Goal: Feedback & Contribution: Leave review/rating

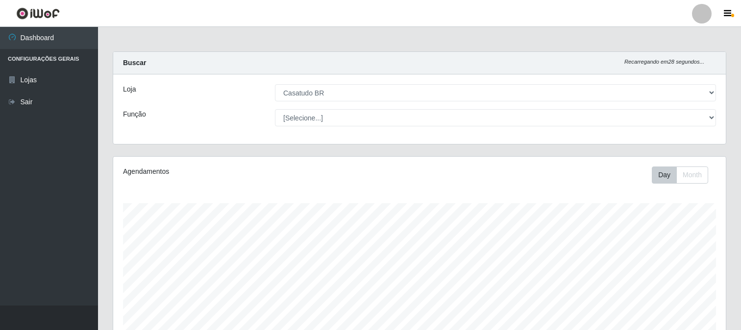
select select "197"
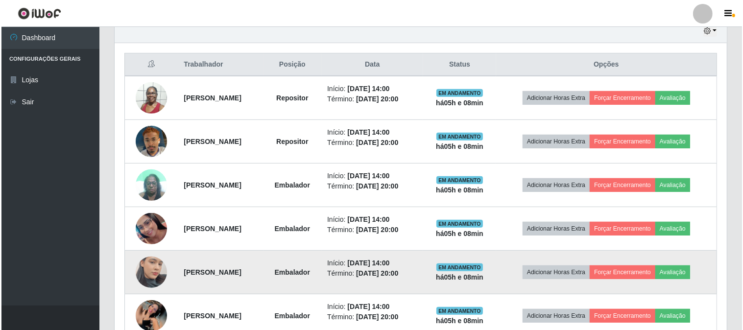
scroll to position [408, 0]
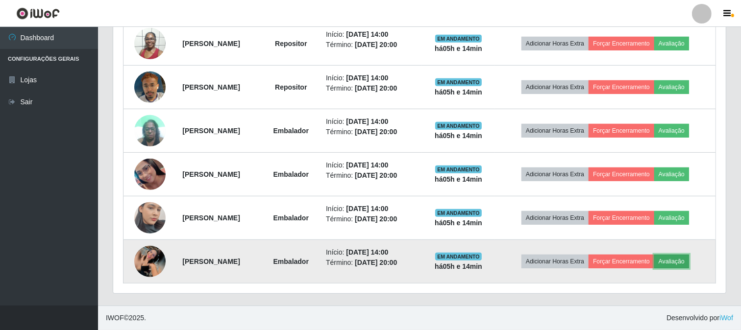
click at [683, 261] on button "Avaliação" at bounding box center [671, 262] width 35 height 14
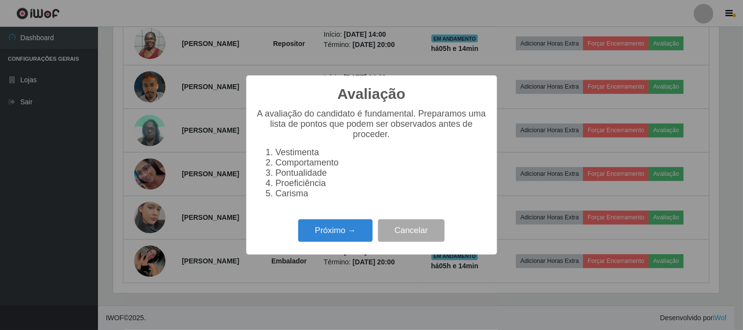
scroll to position [203, 606]
click at [347, 233] on button "Próximo →" at bounding box center [335, 231] width 74 height 23
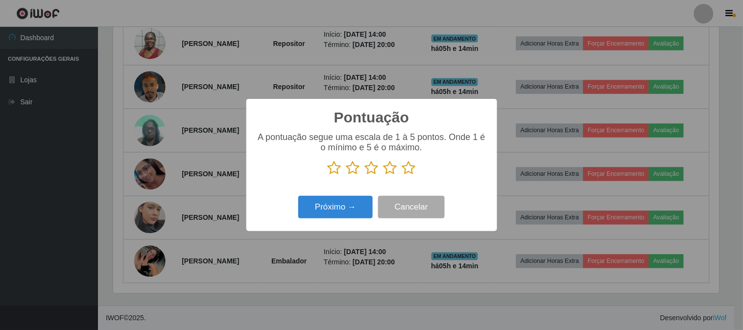
scroll to position [489803, 489399]
click at [411, 168] on icon at bounding box center [409, 168] width 14 height 15
click at [402, 175] on input "radio" at bounding box center [402, 175] width 0 height 0
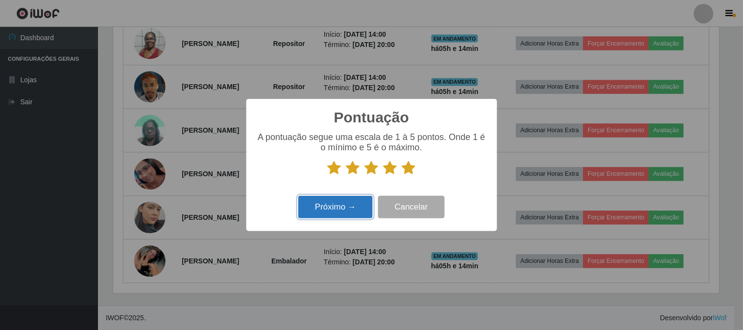
click at [346, 217] on button "Próximo →" at bounding box center [335, 207] width 74 height 23
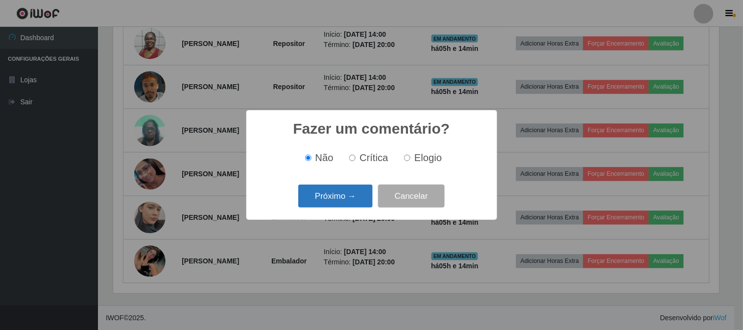
click at [337, 205] on button "Próximo →" at bounding box center [335, 196] width 74 height 23
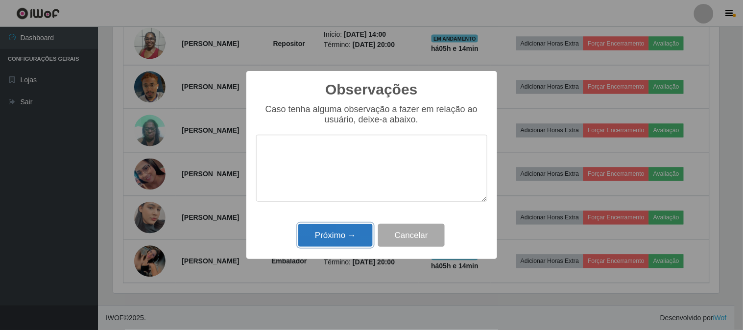
click at [346, 233] on button "Próximo →" at bounding box center [335, 235] width 74 height 23
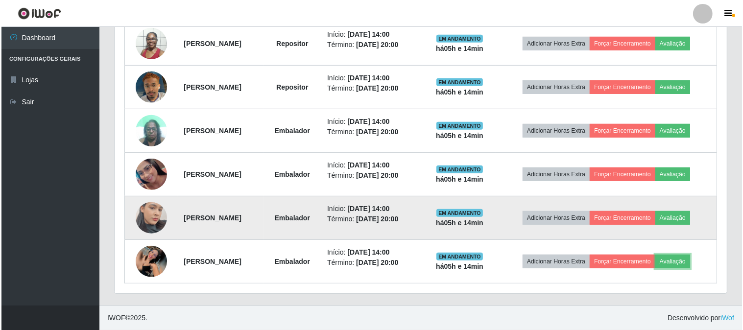
scroll to position [203, 613]
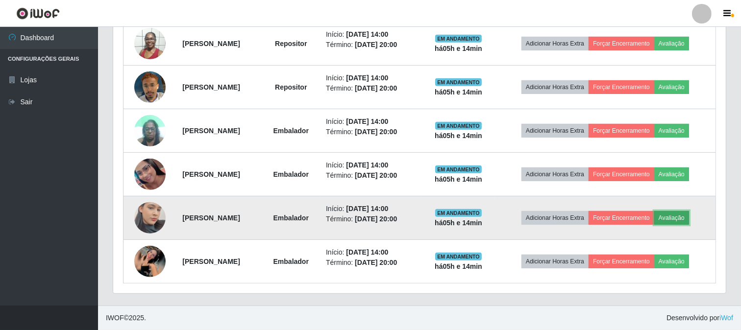
click at [688, 217] on button "Avaliação" at bounding box center [671, 218] width 35 height 14
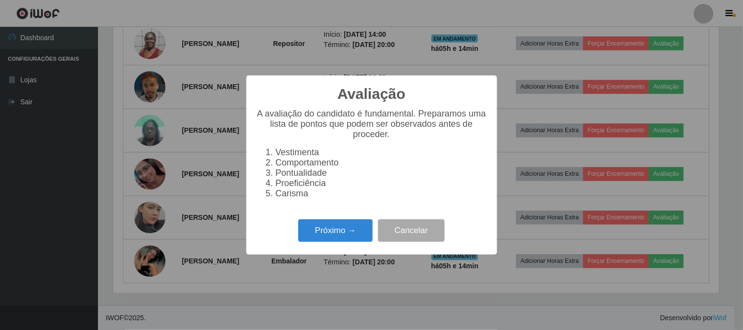
scroll to position [203, 606]
click at [328, 243] on button "Próximo →" at bounding box center [335, 231] width 74 height 23
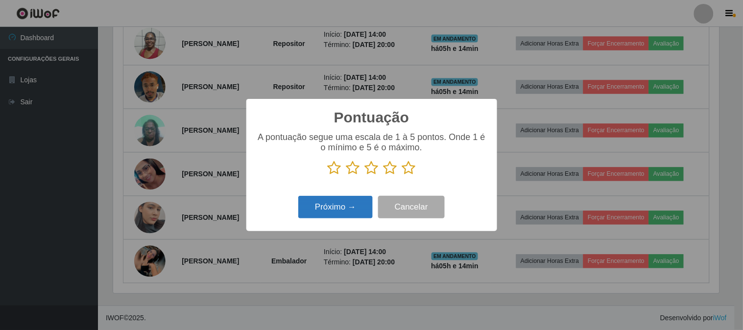
scroll to position [489803, 489399]
click at [347, 213] on button "Próximo →" at bounding box center [335, 207] width 74 height 23
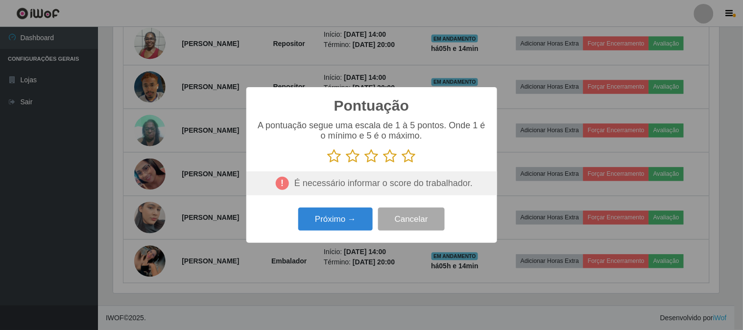
click at [409, 160] on icon at bounding box center [409, 156] width 14 height 15
click at [402, 164] on input "radio" at bounding box center [402, 164] width 0 height 0
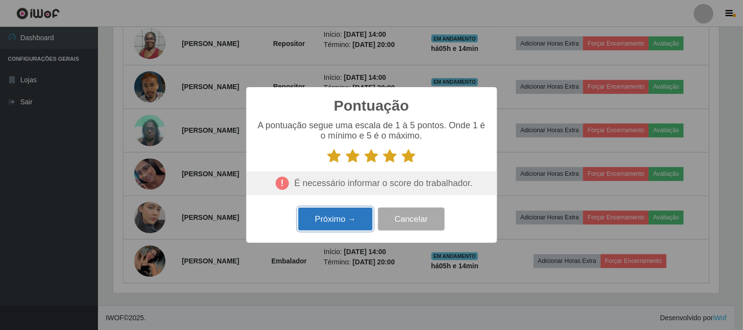
click at [339, 226] on button "Próximo →" at bounding box center [335, 219] width 74 height 23
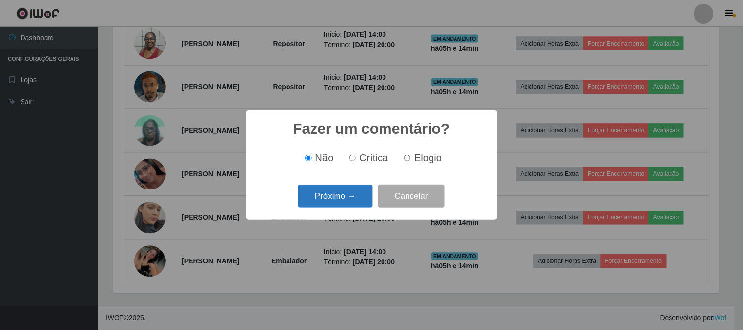
click at [337, 205] on button "Próximo →" at bounding box center [335, 196] width 74 height 23
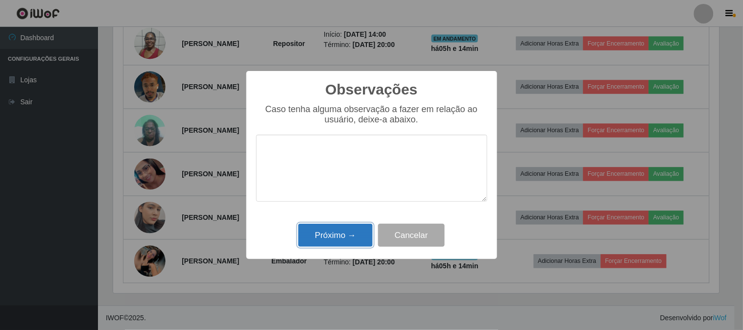
click at [335, 232] on button "Próximo →" at bounding box center [335, 235] width 74 height 23
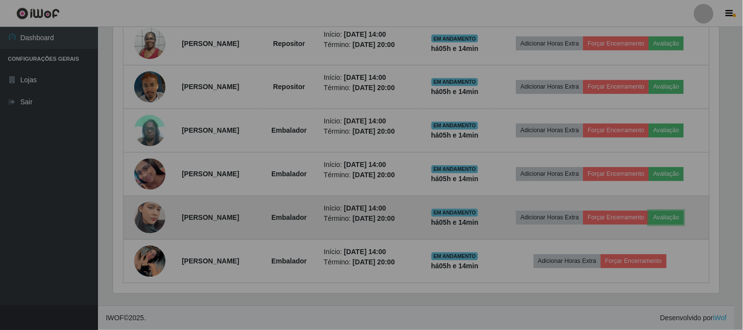
scroll to position [203, 613]
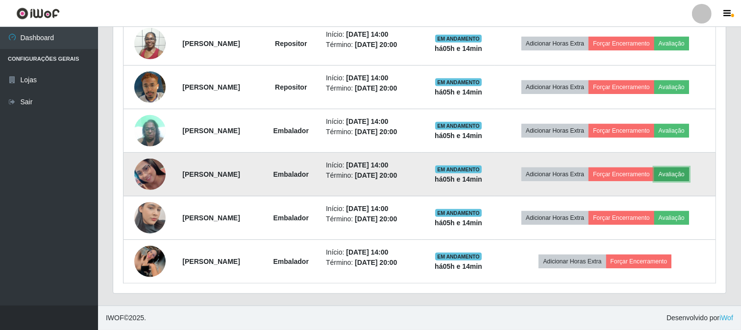
click at [678, 173] on button "Avaliação" at bounding box center [671, 175] width 35 height 14
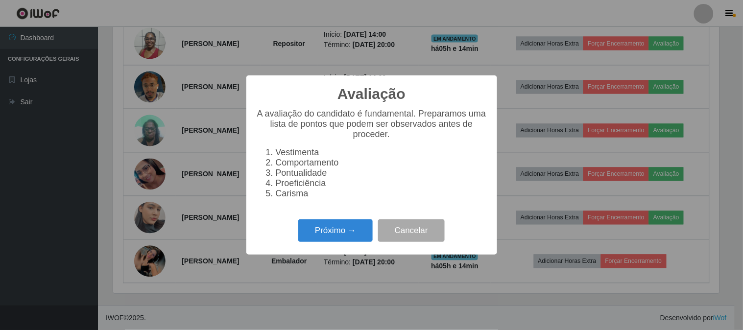
scroll to position [203, 606]
click at [334, 228] on button "Próximo →" at bounding box center [335, 231] width 74 height 23
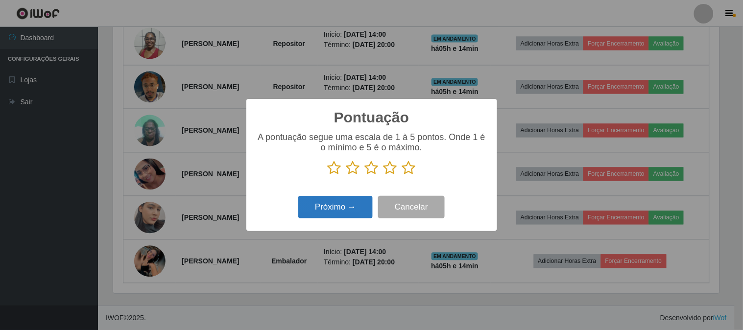
scroll to position [489803, 489399]
click at [412, 172] on icon at bounding box center [409, 168] width 14 height 15
click at [402, 175] on input "radio" at bounding box center [402, 175] width 0 height 0
click at [348, 219] on button "Próximo →" at bounding box center [335, 207] width 74 height 23
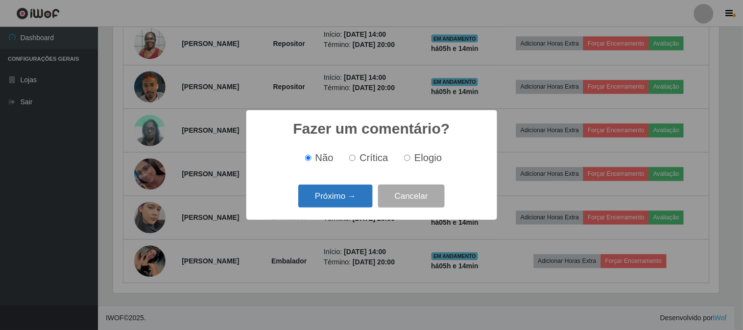
click at [356, 198] on button "Próximo →" at bounding box center [335, 196] width 74 height 23
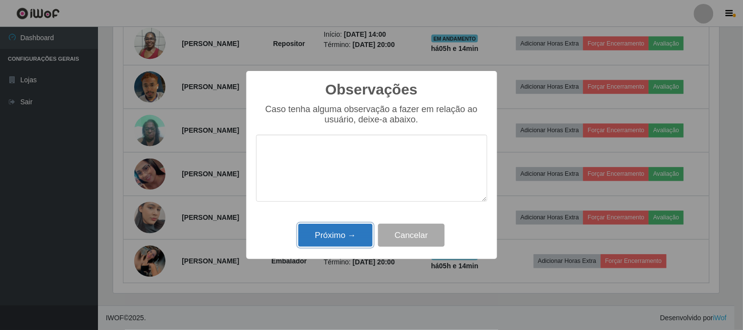
click at [325, 245] on button "Próximo →" at bounding box center [335, 235] width 74 height 23
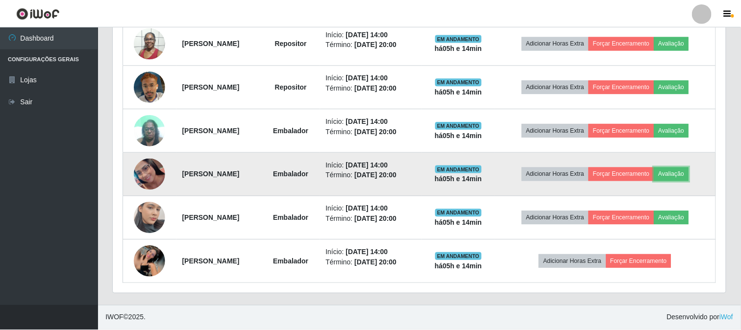
scroll to position [203, 613]
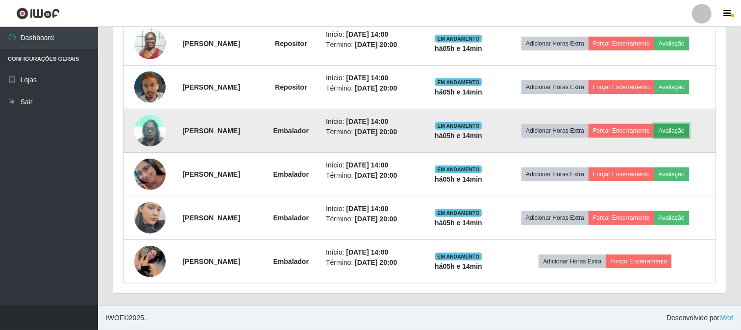
click at [675, 134] on button "Avaliação" at bounding box center [671, 131] width 35 height 14
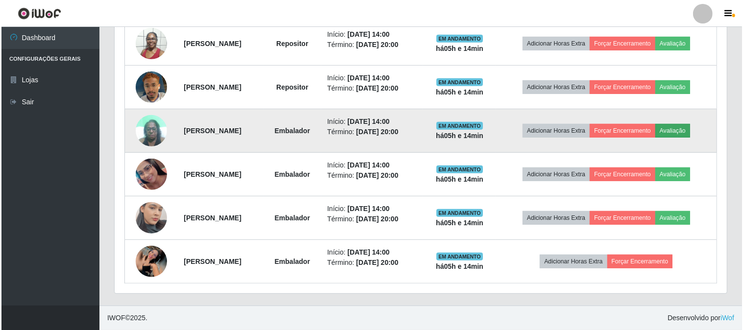
scroll to position [203, 606]
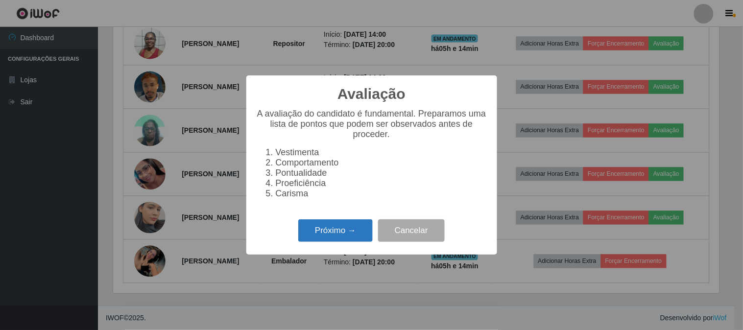
click at [336, 234] on button "Próximo →" at bounding box center [335, 231] width 74 height 23
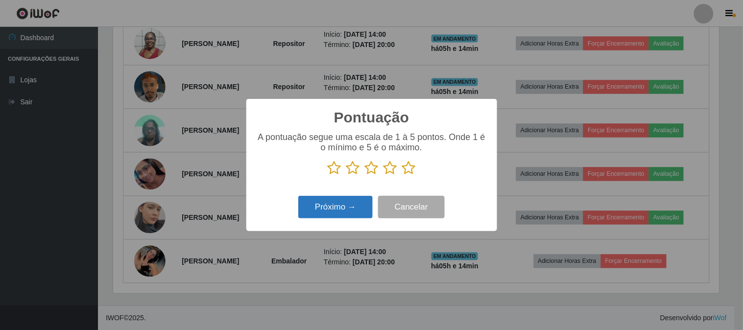
click at [362, 207] on button "Próximo →" at bounding box center [335, 207] width 74 height 23
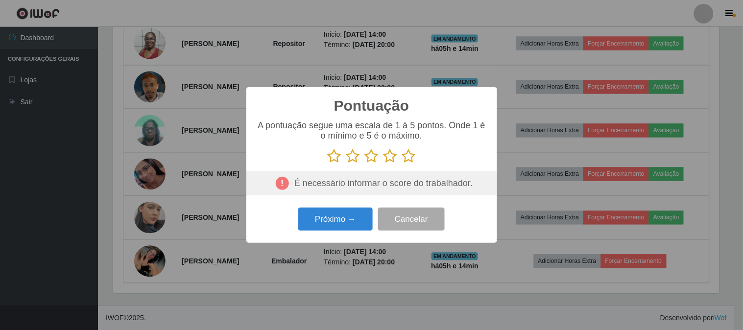
click at [414, 160] on icon at bounding box center [409, 156] width 14 height 15
click at [402, 164] on input "radio" at bounding box center [402, 164] width 0 height 0
click at [361, 211] on button "Próximo →" at bounding box center [335, 219] width 74 height 23
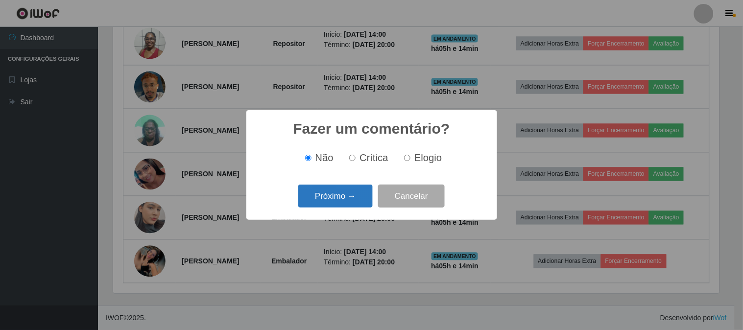
click at [356, 206] on button "Próximo →" at bounding box center [335, 196] width 74 height 23
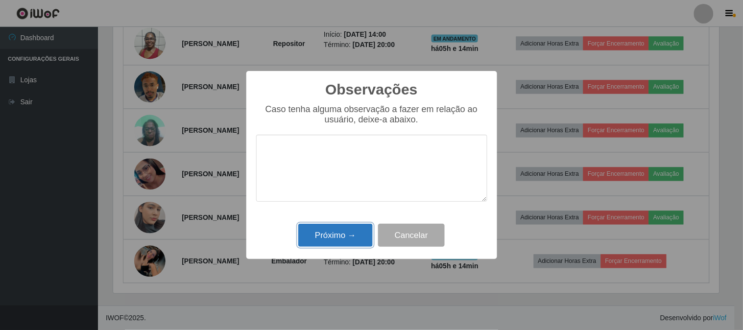
drag, startPoint x: 346, startPoint y: 239, endPoint x: 339, endPoint y: 218, distance: 21.7
click at [345, 239] on button "Próximo →" at bounding box center [335, 235] width 74 height 23
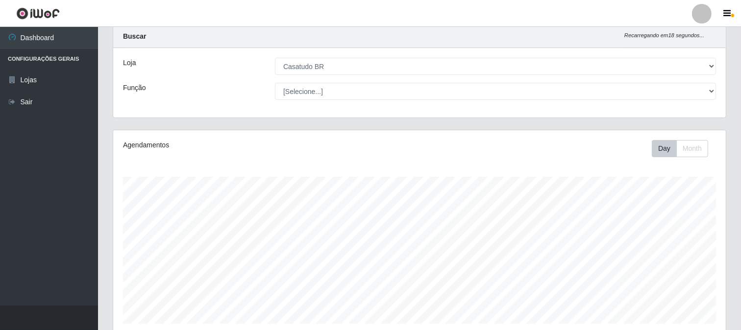
scroll to position [0, 0]
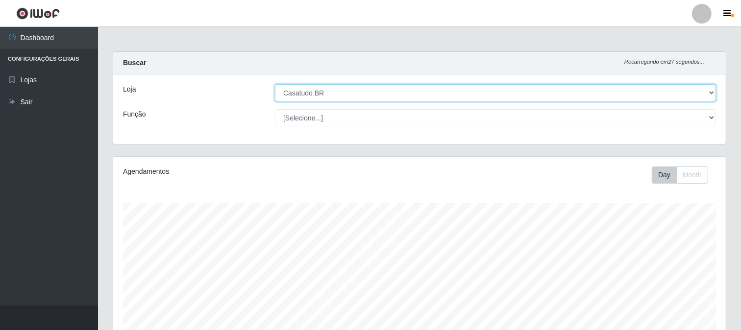
drag, startPoint x: 338, startPoint y: 90, endPoint x: 335, endPoint y: 99, distance: 9.9
click at [338, 90] on select "[Selecione...] Casatudo BR" at bounding box center [495, 92] width 441 height 17
click at [275, 84] on select "[Selecione...] Casatudo BR" at bounding box center [495, 92] width 441 height 17
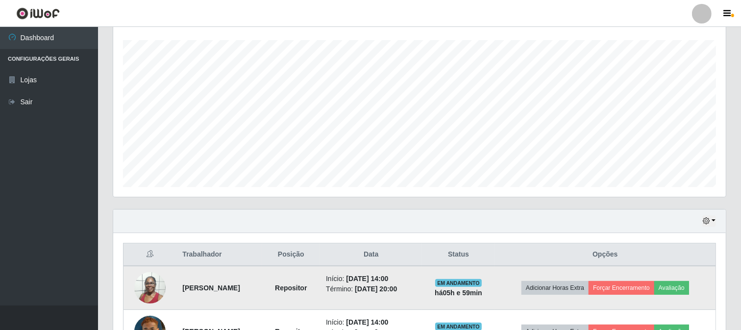
scroll to position [326, 0]
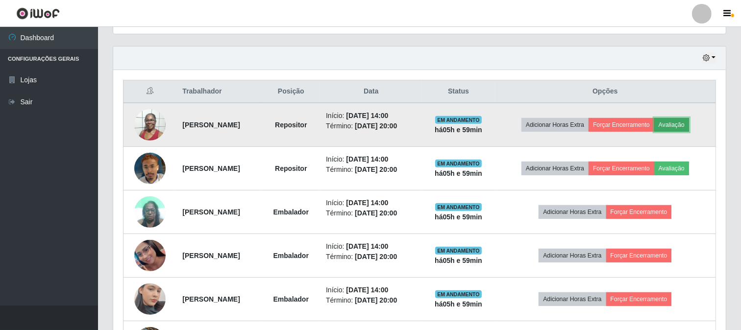
click at [688, 120] on button "Avaliação" at bounding box center [671, 125] width 35 height 14
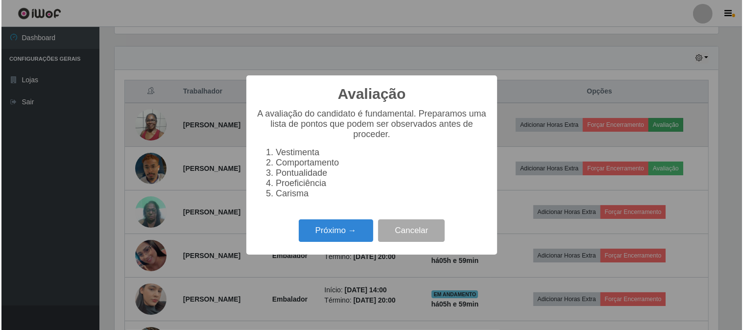
scroll to position [203, 606]
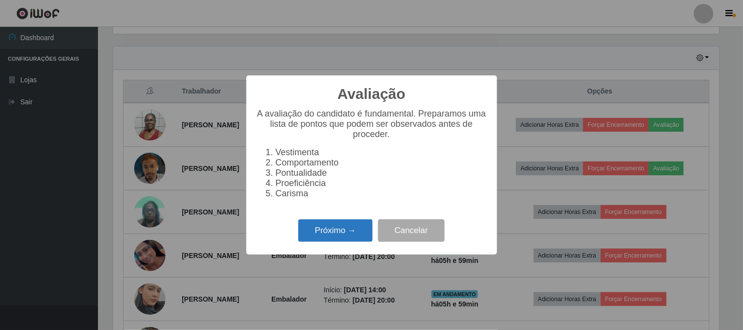
click at [329, 237] on button "Próximo →" at bounding box center [335, 231] width 74 height 23
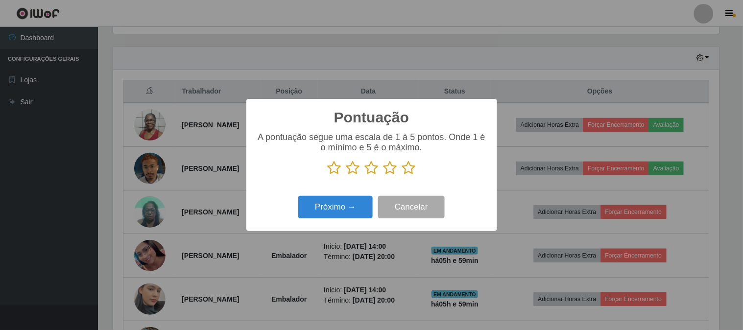
click at [407, 172] on icon at bounding box center [409, 168] width 14 height 15
click at [402, 175] on input "radio" at bounding box center [402, 175] width 0 height 0
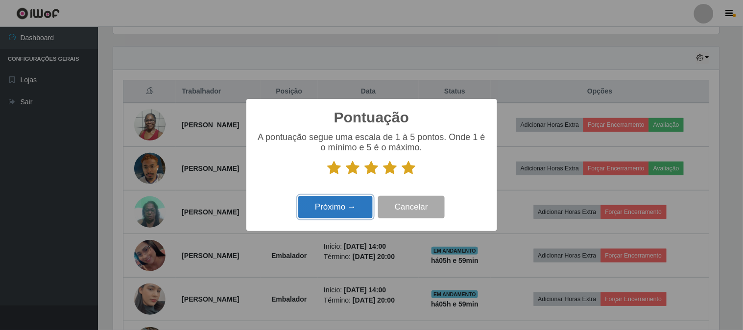
click at [347, 216] on button "Próximo →" at bounding box center [335, 207] width 74 height 23
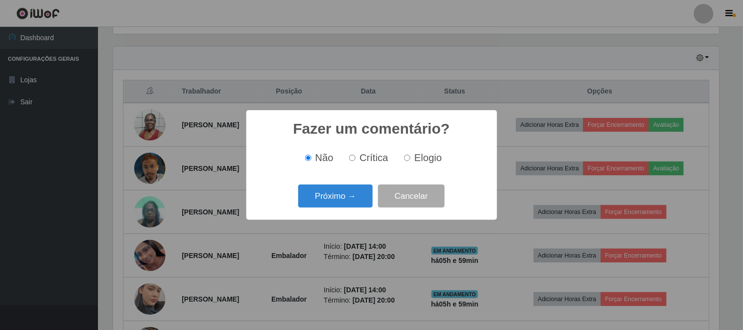
click at [409, 160] on input "Elogio" at bounding box center [407, 158] width 6 height 6
radio input "true"
click at [363, 188] on button "Próximo →" at bounding box center [335, 196] width 74 height 23
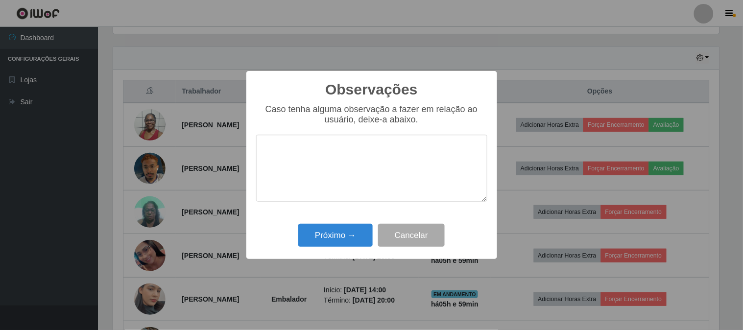
click at [301, 163] on textarea at bounding box center [371, 168] width 231 height 67
type textarea "muito prestativa"
click at [343, 243] on button "Próximo →" at bounding box center [335, 235] width 74 height 23
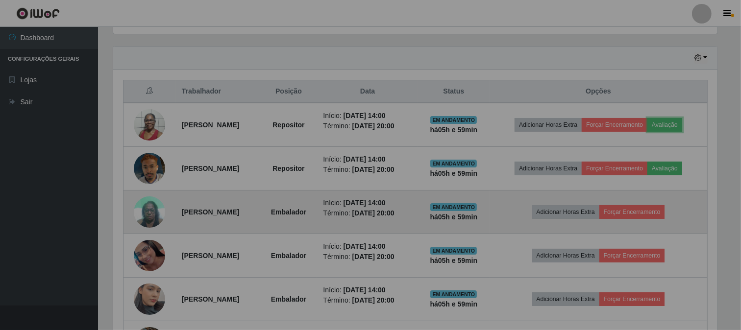
scroll to position [203, 613]
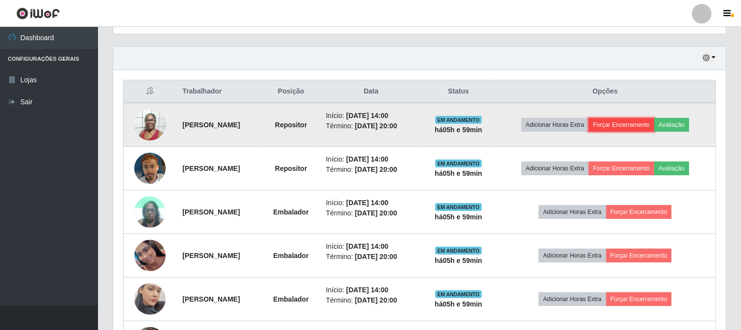
click at [632, 131] on button "Forçar Encerramento" at bounding box center [621, 125] width 66 height 14
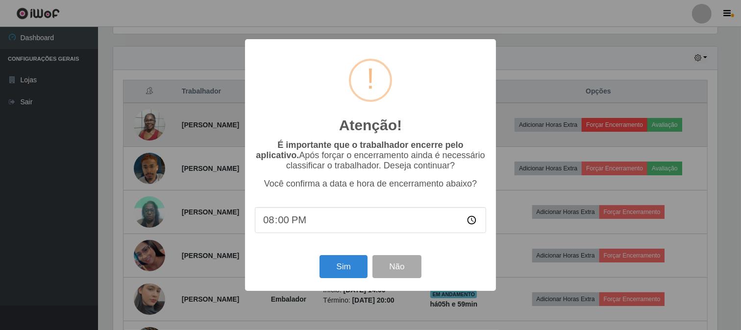
scroll to position [203, 606]
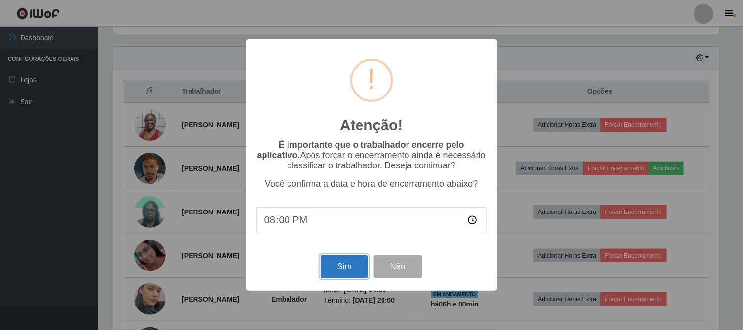
click at [342, 273] on button "Sim" at bounding box center [345, 266] width 48 height 23
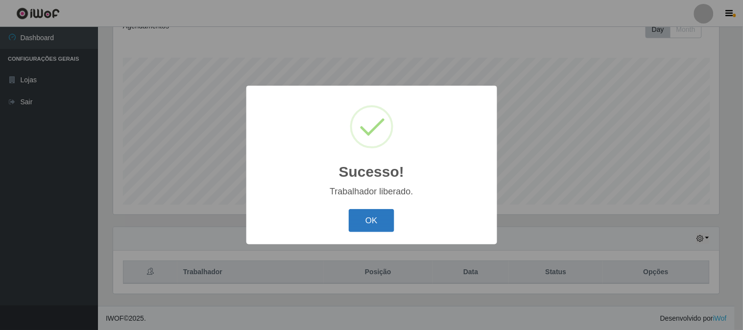
click at [350, 229] on button "OK" at bounding box center [372, 220] width 46 height 23
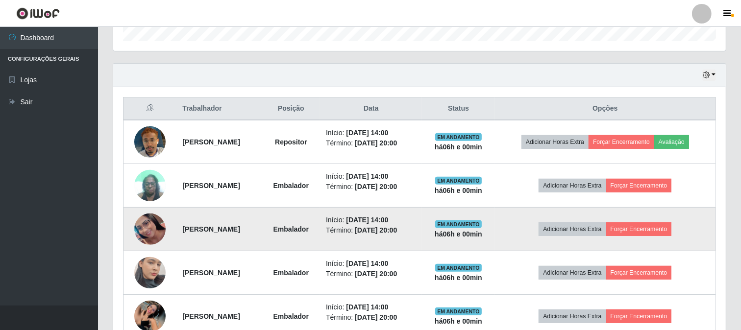
scroll to position [364, 0]
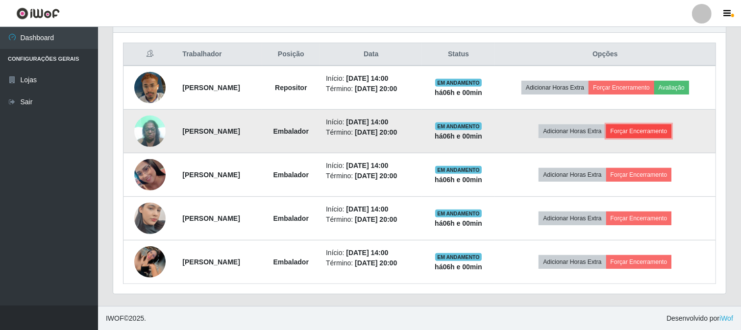
click at [644, 133] on button "Forçar Encerramento" at bounding box center [639, 131] width 66 height 14
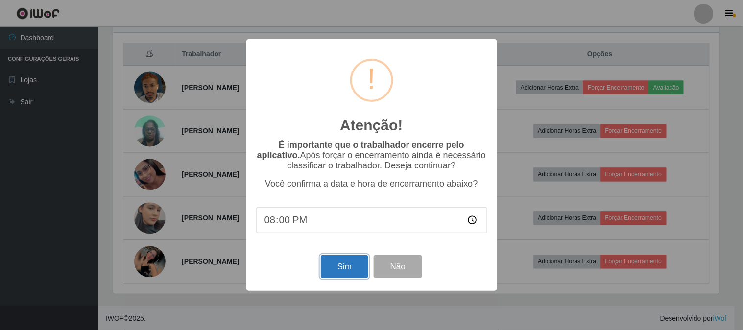
click at [344, 268] on button "Sim" at bounding box center [345, 266] width 48 height 23
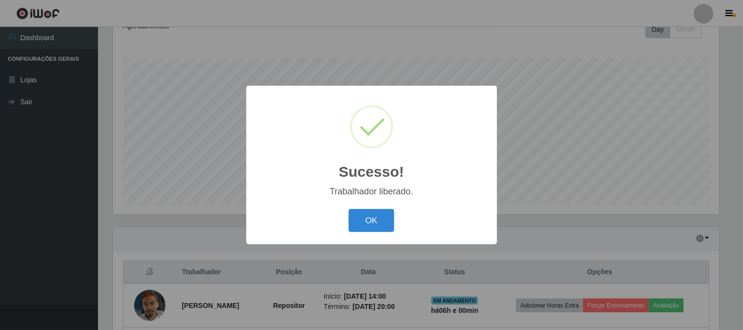
click at [371, 233] on div "OK Cancel" at bounding box center [371, 221] width 231 height 28
click at [372, 224] on button "OK" at bounding box center [372, 220] width 46 height 23
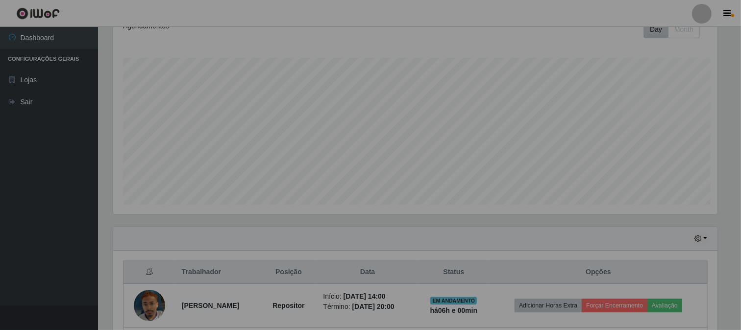
scroll to position [203, 613]
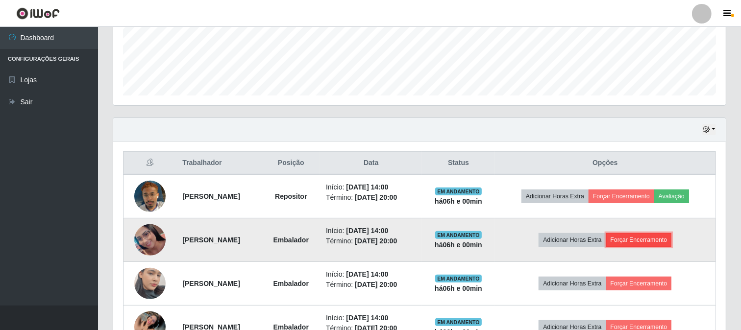
click at [638, 237] on button "Forçar Encerramento" at bounding box center [639, 240] width 66 height 14
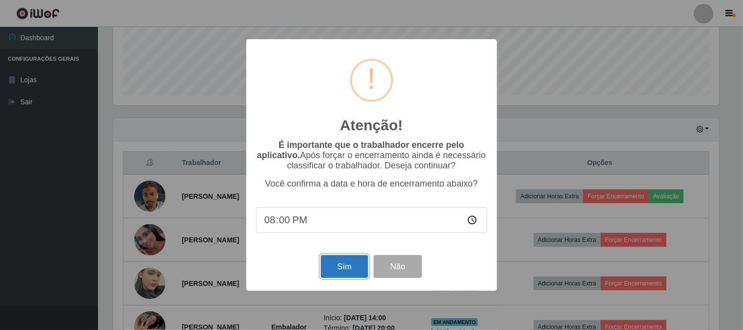
click at [351, 266] on button "Sim" at bounding box center [345, 266] width 48 height 23
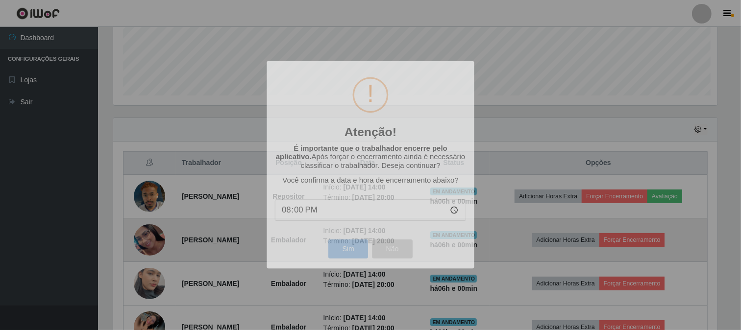
scroll to position [0, 0]
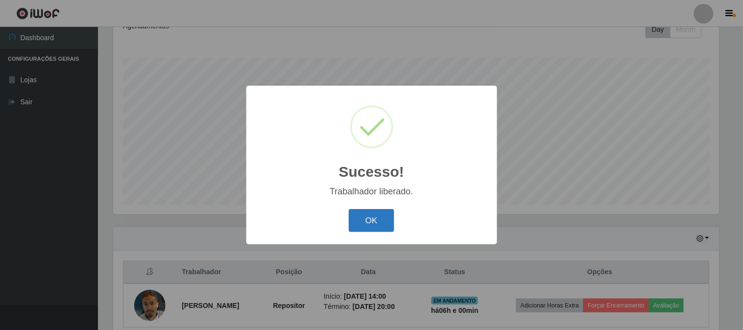
click at [376, 226] on button "OK" at bounding box center [372, 220] width 46 height 23
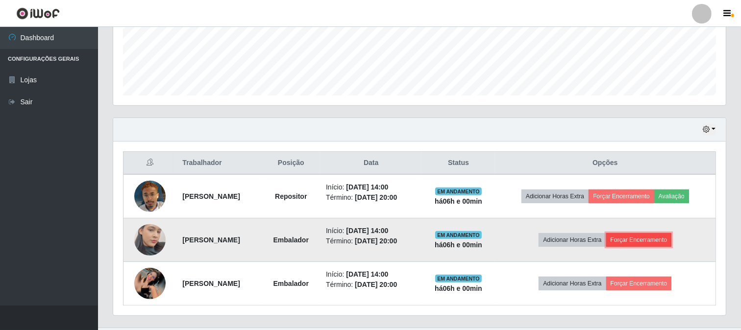
click at [661, 242] on button "Forçar Encerramento" at bounding box center [639, 240] width 66 height 14
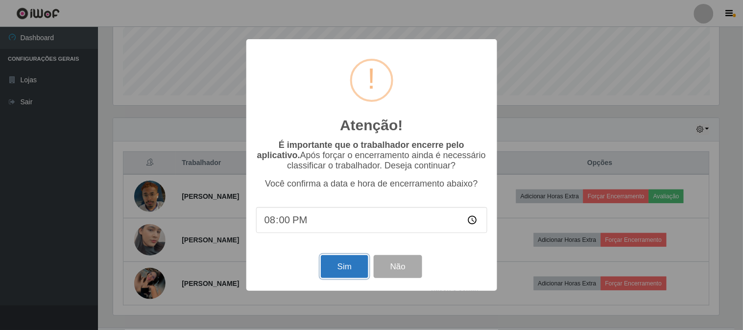
click at [363, 265] on button "Sim" at bounding box center [345, 266] width 48 height 23
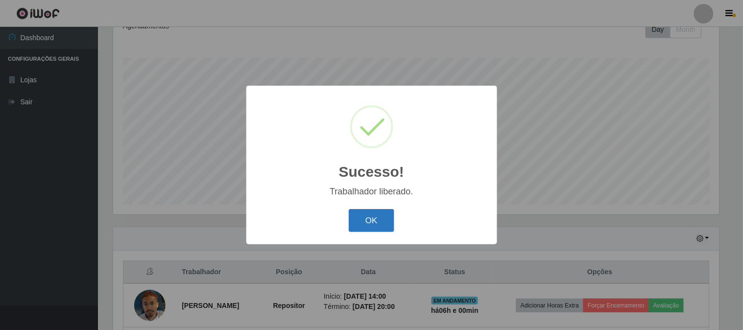
click at [375, 223] on button "OK" at bounding box center [372, 220] width 46 height 23
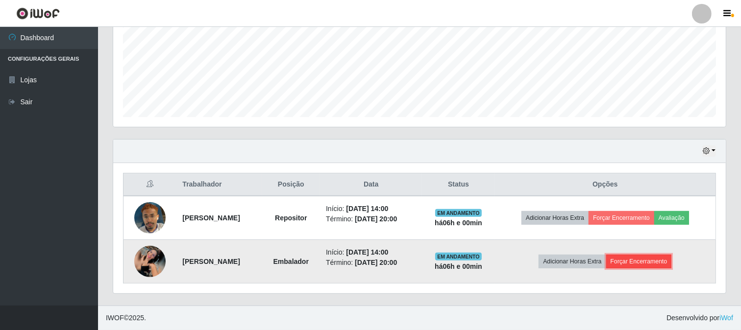
click at [636, 257] on button "Forçar Encerramento" at bounding box center [639, 262] width 66 height 14
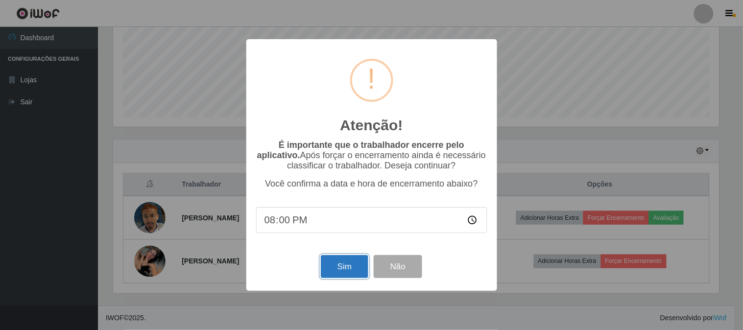
click at [347, 261] on button "Sim" at bounding box center [345, 266] width 48 height 23
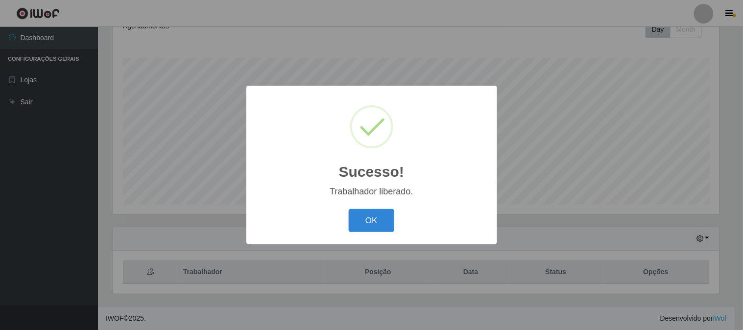
click at [364, 214] on button "OK" at bounding box center [372, 220] width 46 height 23
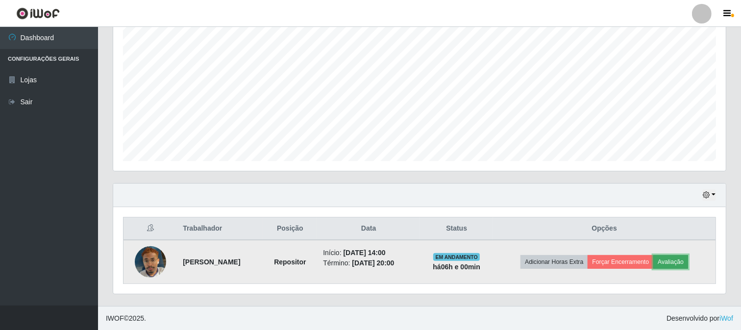
click at [683, 263] on button "Avaliação" at bounding box center [670, 262] width 35 height 14
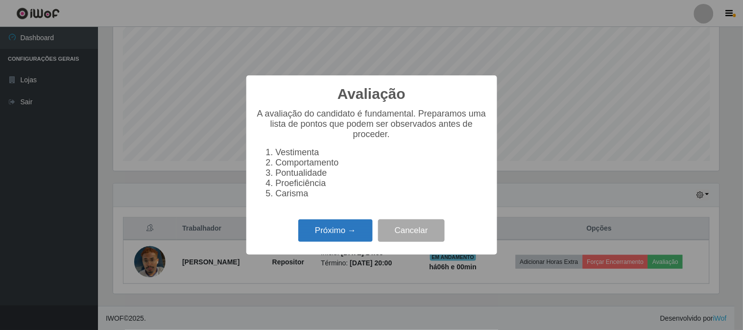
click at [316, 237] on button "Próximo →" at bounding box center [335, 231] width 74 height 23
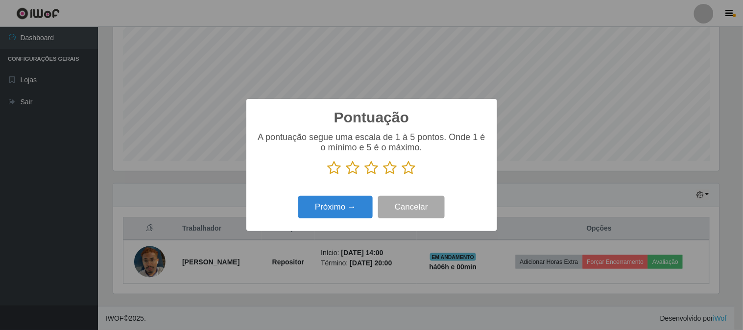
drag, startPoint x: 407, startPoint y: 167, endPoint x: 359, endPoint y: 186, distance: 51.4
click at [403, 169] on icon at bounding box center [409, 168] width 14 height 15
click at [402, 175] on input "radio" at bounding box center [402, 175] width 0 height 0
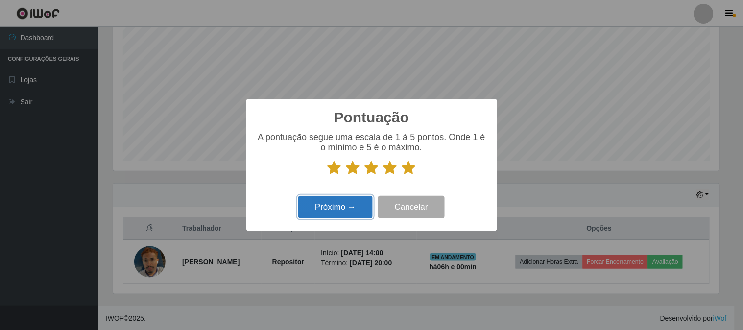
click at [335, 202] on button "Próximo →" at bounding box center [335, 207] width 74 height 23
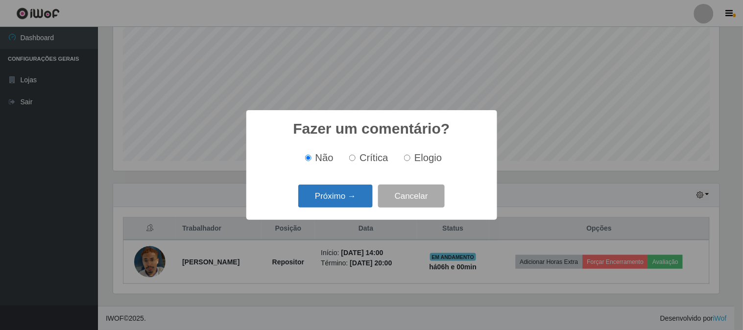
click at [349, 196] on button "Próximo →" at bounding box center [335, 196] width 74 height 23
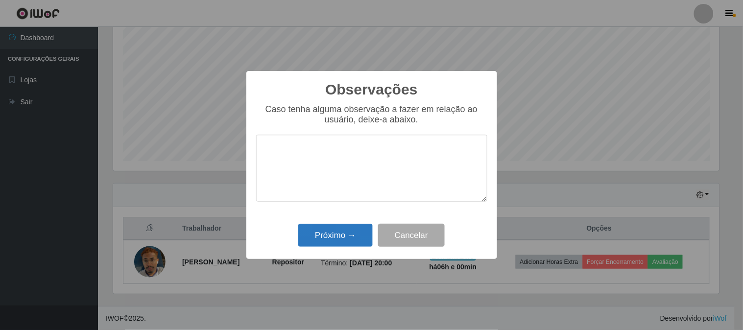
click at [348, 228] on div "Observações × Caso tenha alguma observação a fazer em relação ao usuário, deixe…" at bounding box center [371, 165] width 251 height 189
click at [348, 229] on button "Próximo →" at bounding box center [335, 235] width 74 height 23
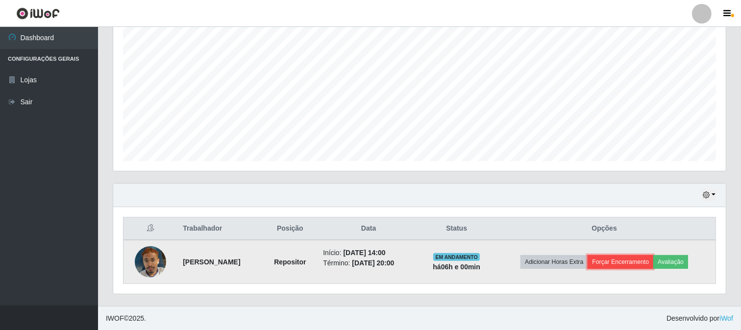
click at [645, 262] on button "Forçar Encerramento" at bounding box center [621, 262] width 66 height 14
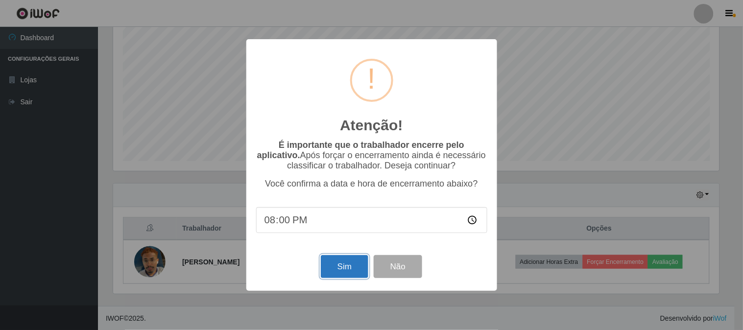
click at [339, 270] on button "Sim" at bounding box center [345, 266] width 48 height 23
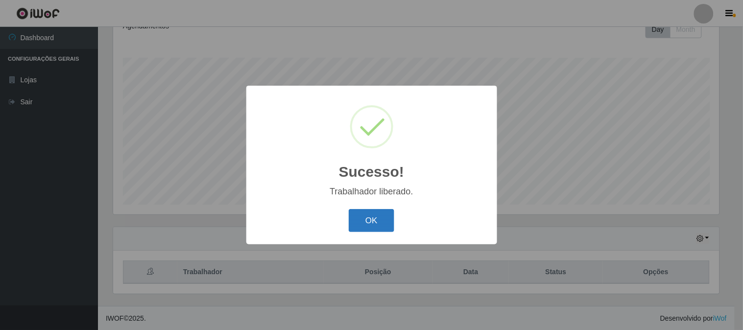
click at [368, 213] on button "OK" at bounding box center [372, 220] width 46 height 23
